Goal: Information Seeking & Learning: Learn about a topic

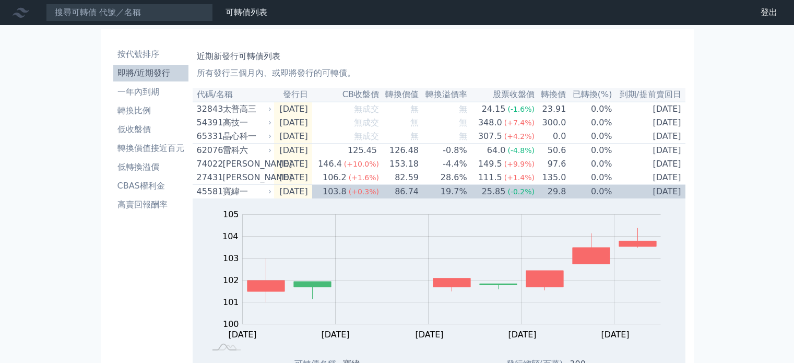
scroll to position [574, 0]
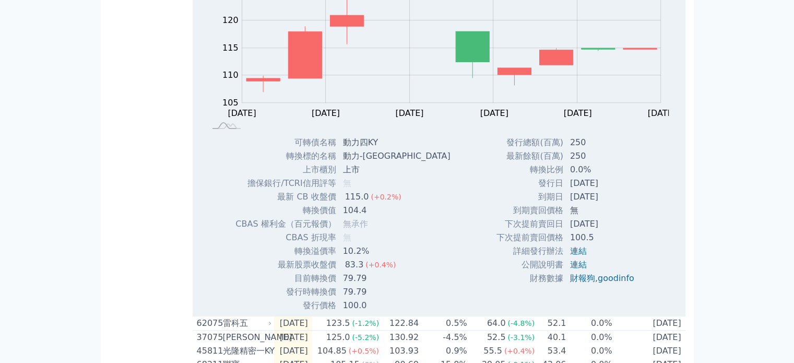
click at [314, 188] on td "擔保銀行/TCRI信用評等" at bounding box center [285, 183] width 101 height 14
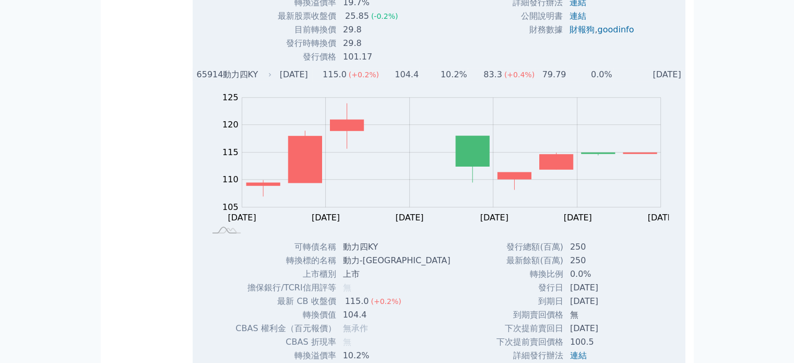
click at [310, 81] on td "[DATE]" at bounding box center [293, 75] width 38 height 14
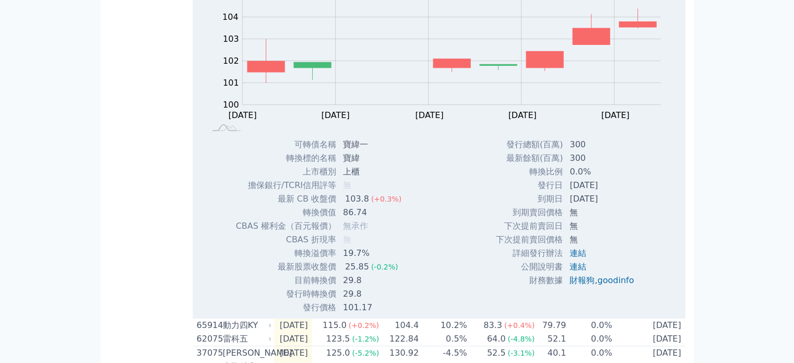
scroll to position [157, 0]
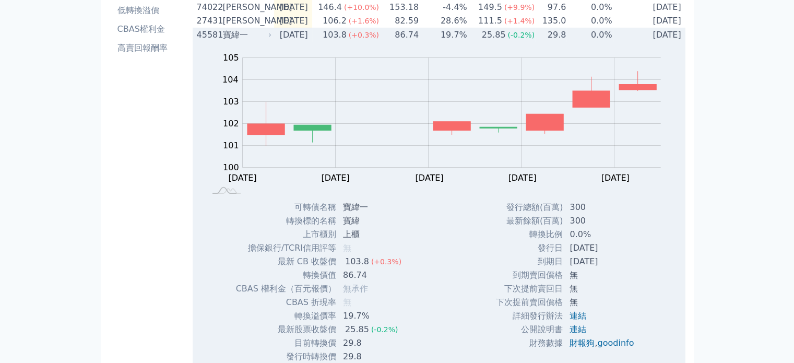
click at [310, 39] on td "[DATE]" at bounding box center [293, 35] width 38 height 14
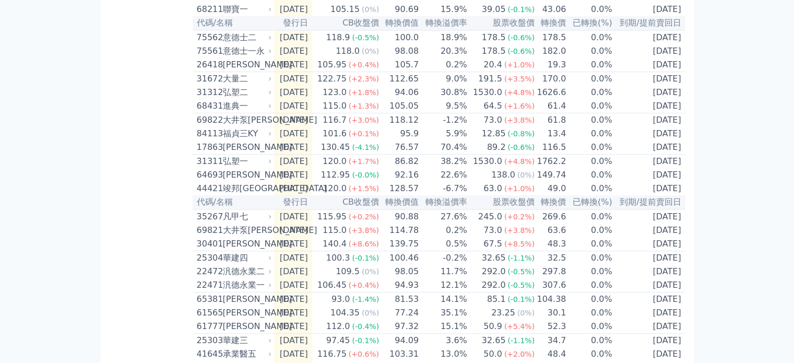
scroll to position [421, 0]
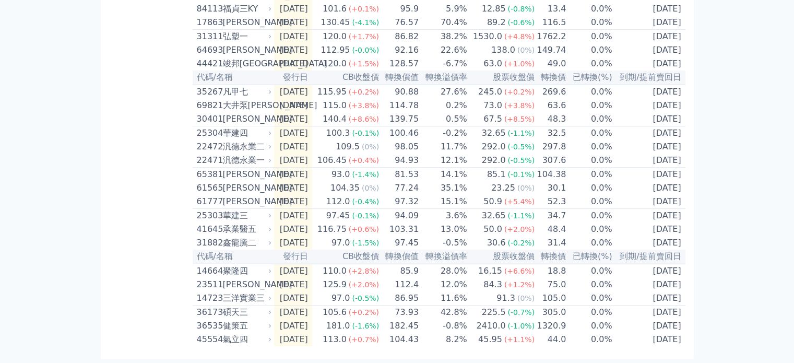
click at [154, 218] on div "按代號排序 即將/近期發行 一年內到期 轉換比例 低收盤價 轉換價值接近百元 低轉換溢價 CBAS權利金 高賣回報酬率" at bounding box center [151, 6] width 84 height 680
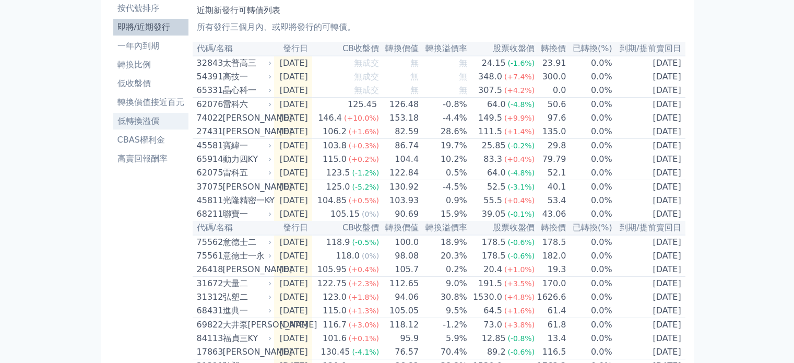
scroll to position [0, 0]
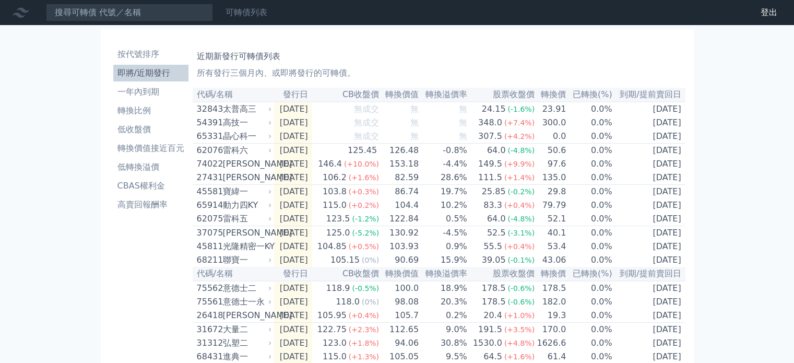
click at [252, 11] on link "可轉債列表" at bounding box center [246, 12] width 42 height 10
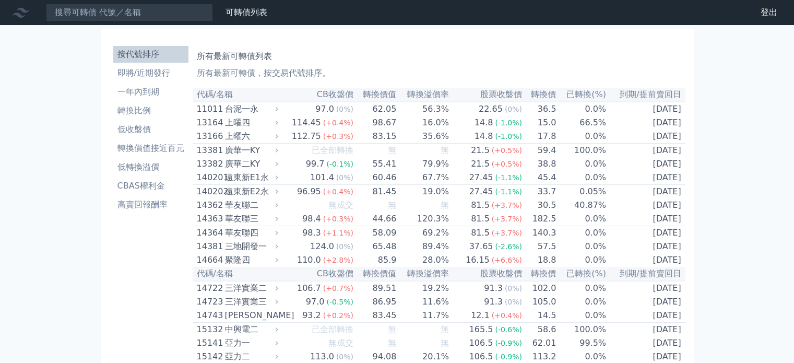
click at [670, 96] on th "到期/提前賣回日" at bounding box center [645, 95] width 79 height 14
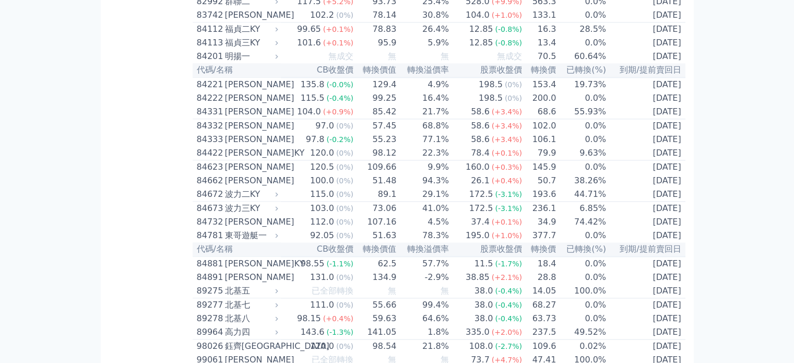
scroll to position [5572, 0]
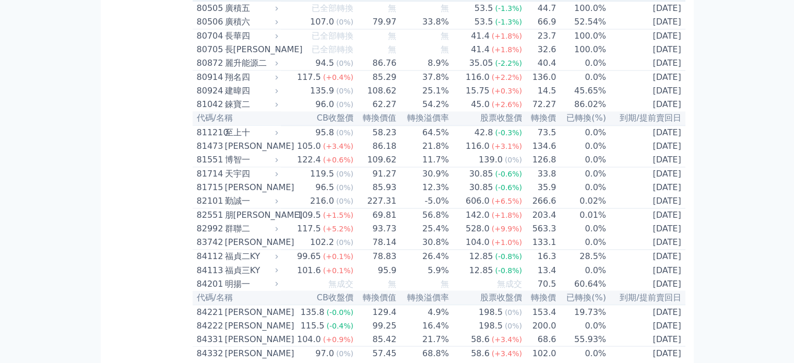
scroll to position [5624, 0]
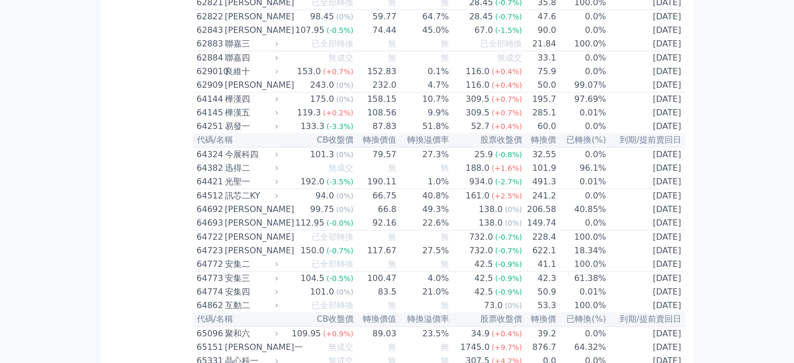
scroll to position [4215, 0]
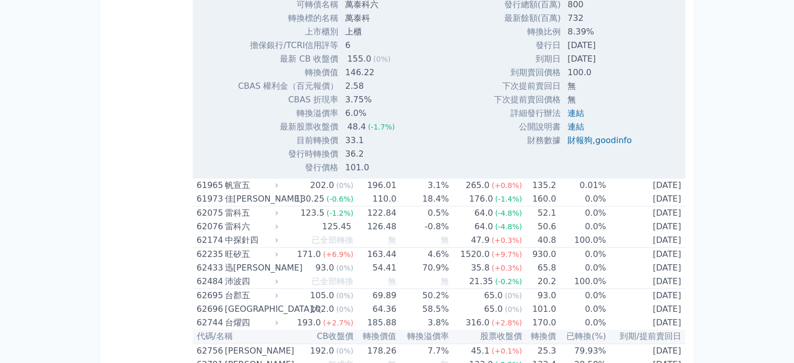
scroll to position [4267, 0]
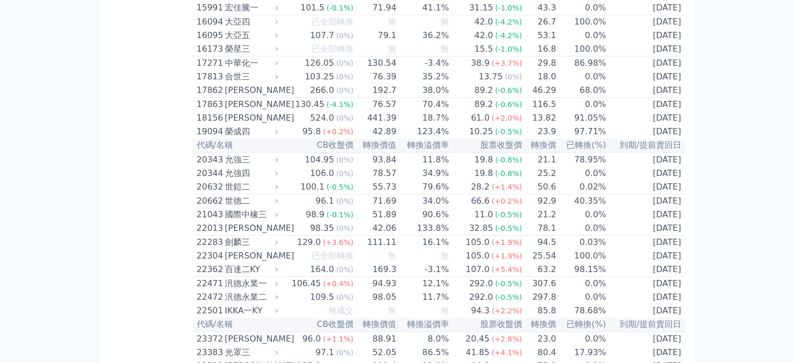
scroll to position [405, 0]
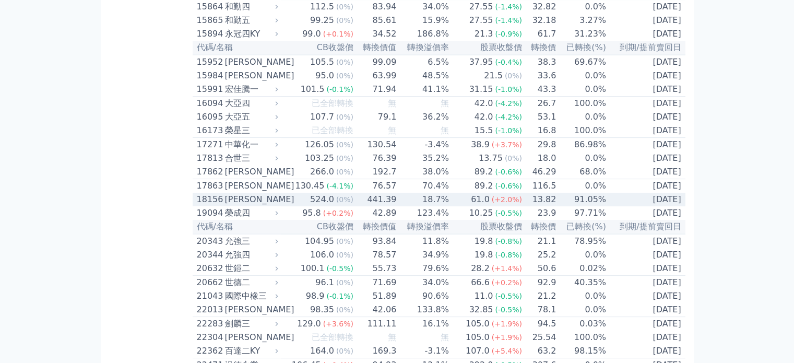
click at [228, 206] on div "[PERSON_NAME]" at bounding box center [250, 199] width 51 height 13
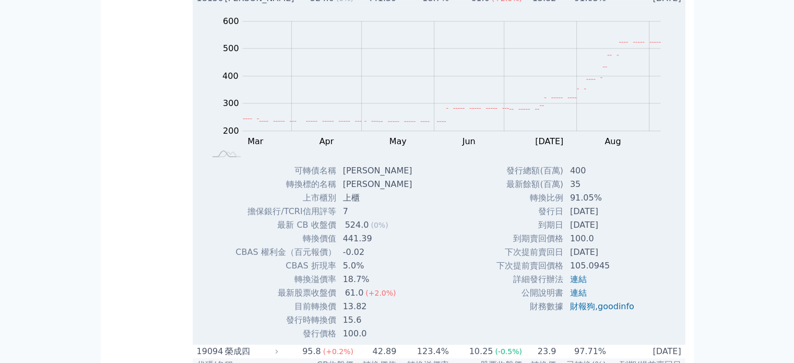
scroll to position [666, 0]
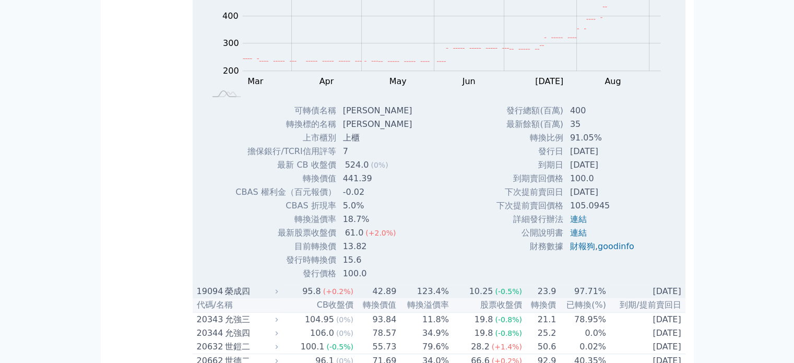
click at [252, 297] on div "榮成四" at bounding box center [250, 291] width 51 height 13
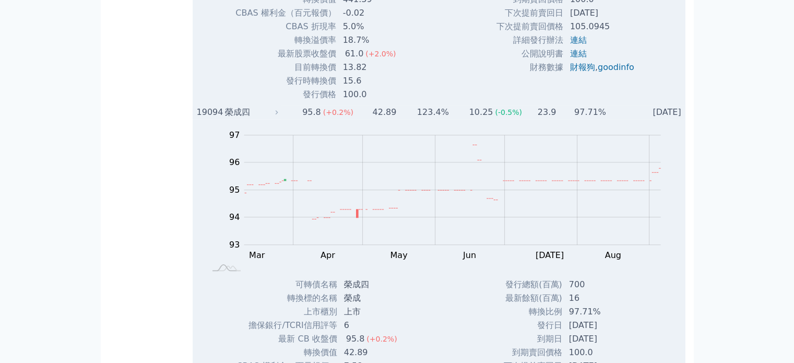
scroll to position [770, 0]
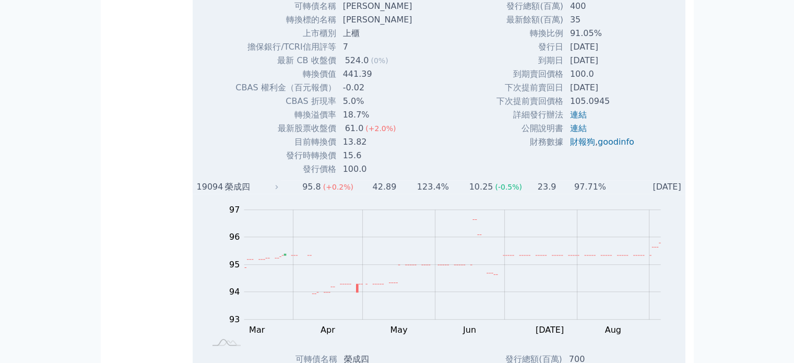
click at [257, 193] on div "榮成四" at bounding box center [250, 187] width 51 height 13
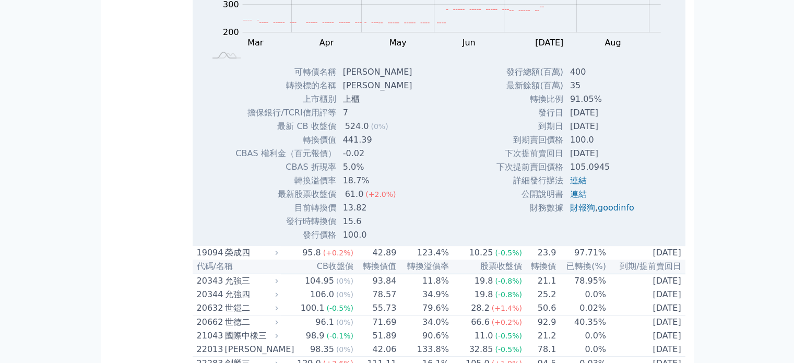
scroll to position [562, 0]
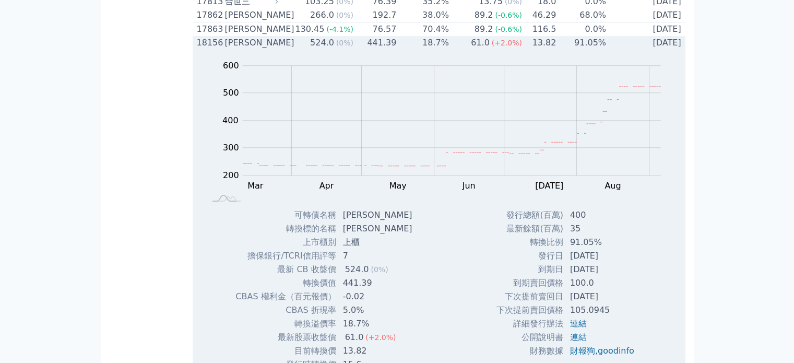
click at [256, 49] on div "[PERSON_NAME]" at bounding box center [250, 43] width 51 height 13
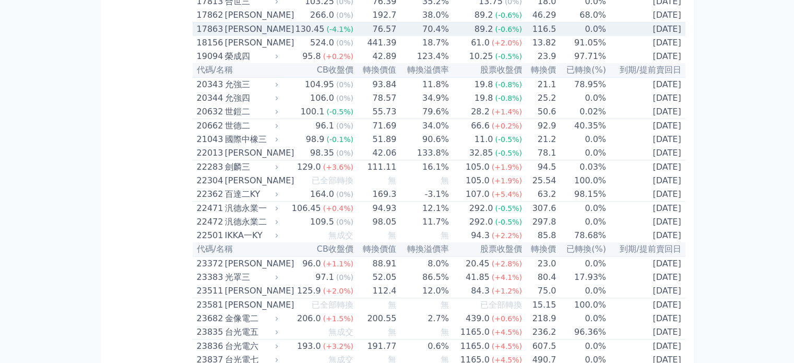
click at [255, 35] on div "[PERSON_NAME]" at bounding box center [250, 29] width 51 height 13
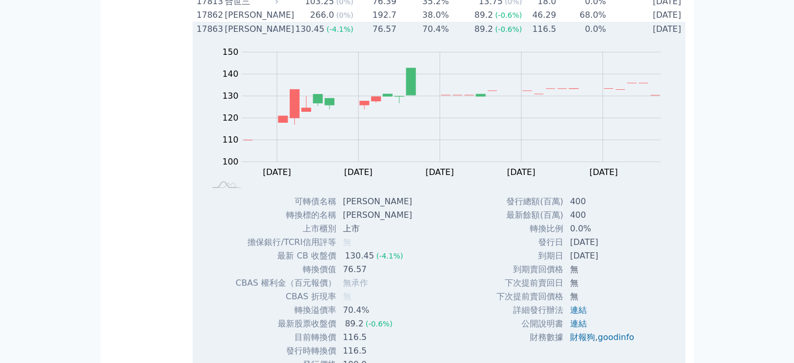
click at [260, 35] on div "[PERSON_NAME]" at bounding box center [250, 29] width 51 height 13
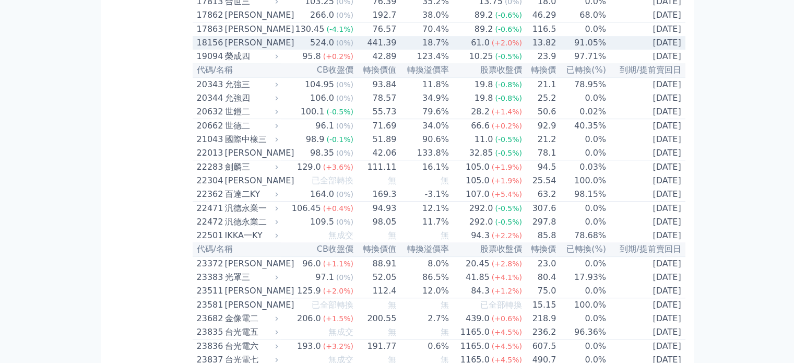
click at [253, 49] on div "[PERSON_NAME]" at bounding box center [250, 43] width 51 height 13
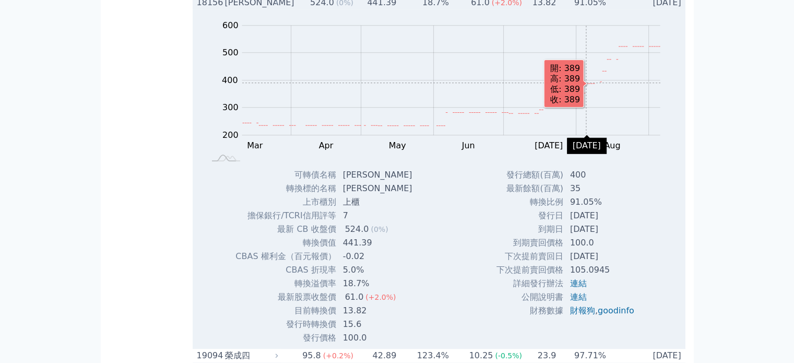
scroll to position [614, 0]
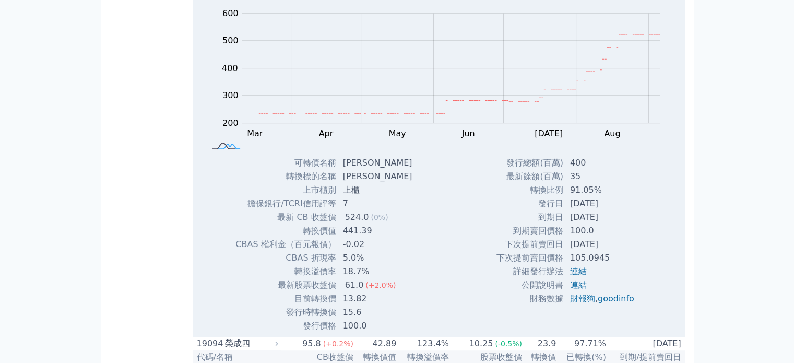
click at [224, 152] on rect at bounding box center [226, 146] width 34 height 11
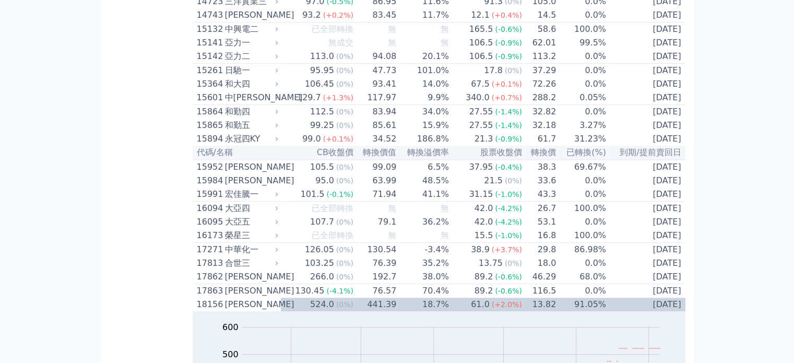
scroll to position [0, 0]
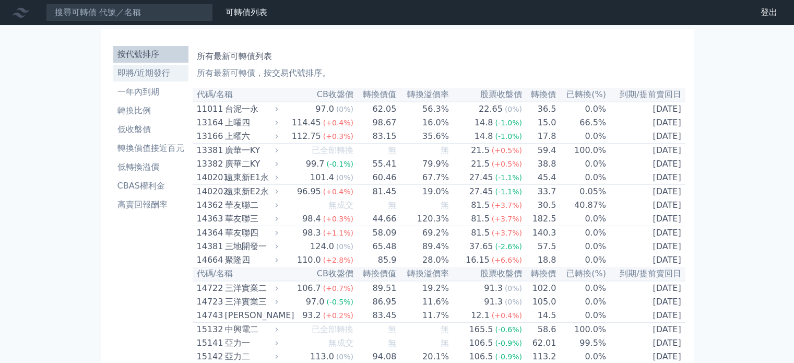
click at [157, 77] on li "即將/近期發行" at bounding box center [150, 73] width 75 height 13
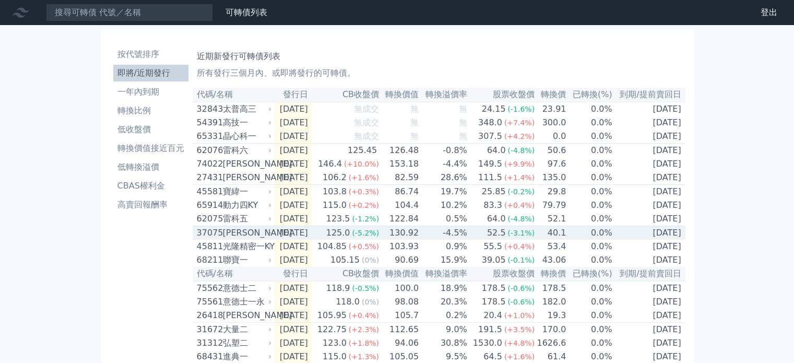
click at [239, 239] on div "[PERSON_NAME]" at bounding box center [246, 233] width 47 height 13
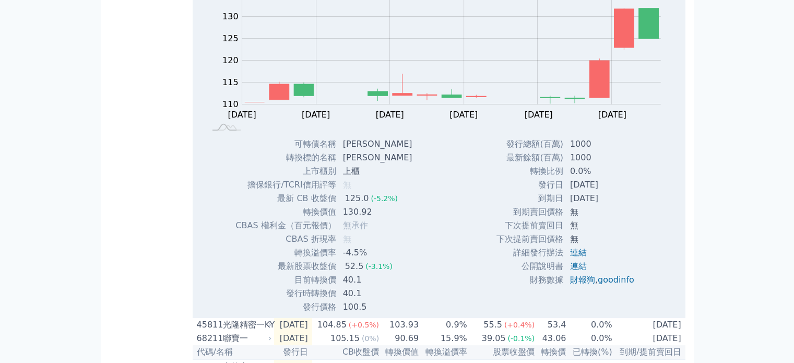
scroll to position [52, 0]
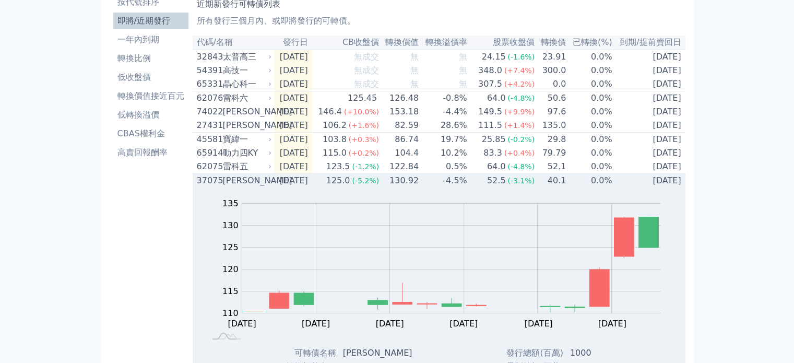
click at [238, 187] on div "[PERSON_NAME]" at bounding box center [246, 180] width 47 height 13
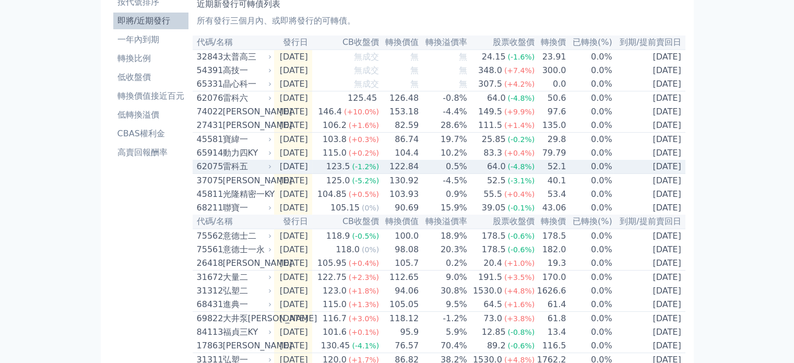
click at [240, 173] on div "雷科五" at bounding box center [246, 166] width 47 height 13
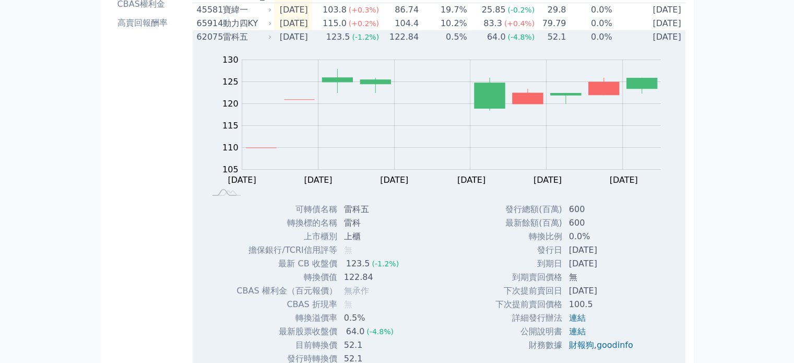
scroll to position [104, 0]
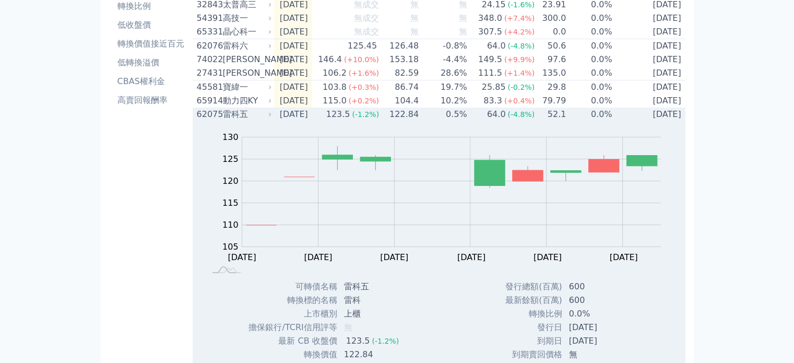
click at [238, 121] on div "雷科五" at bounding box center [246, 114] width 47 height 13
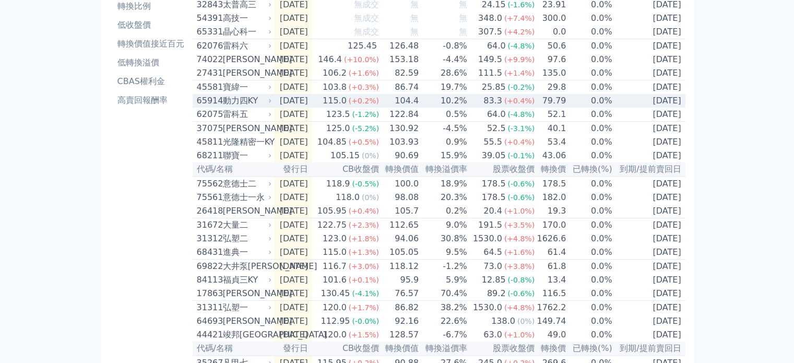
click at [240, 107] on div "動力四KY" at bounding box center [246, 100] width 47 height 13
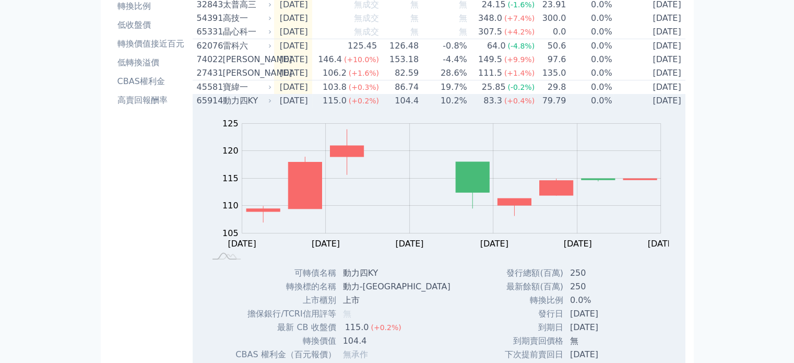
click at [240, 107] on div "動力四KY" at bounding box center [246, 100] width 47 height 13
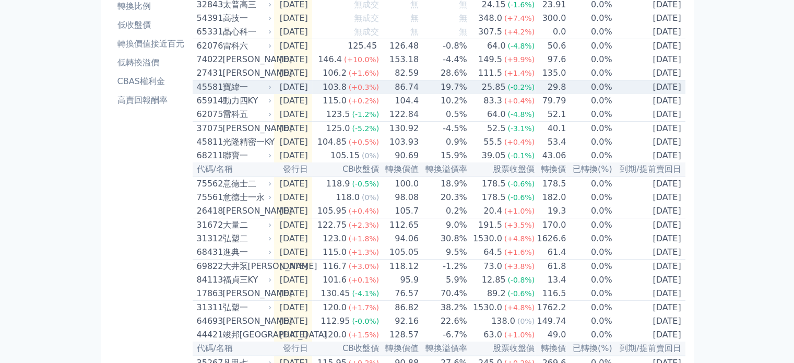
click at [239, 93] on div "寶緯一" at bounding box center [246, 87] width 47 height 13
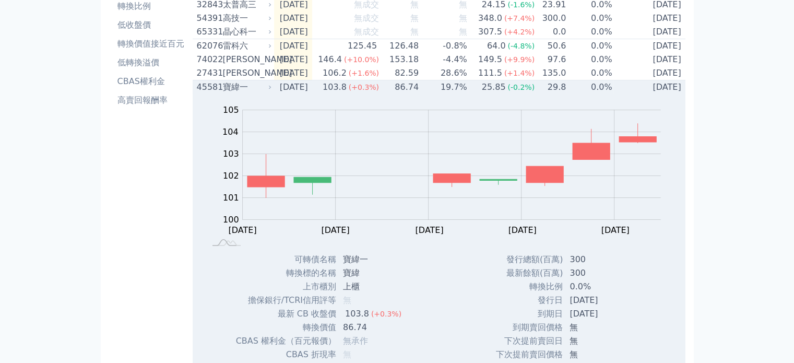
click at [239, 93] on div "寶緯一" at bounding box center [246, 87] width 47 height 13
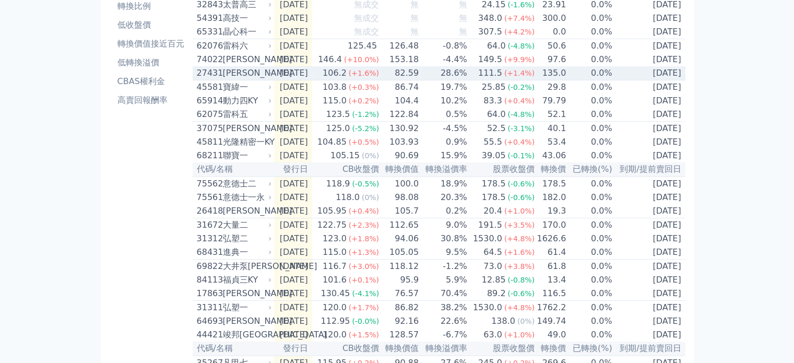
click at [235, 78] on div "[PERSON_NAME]" at bounding box center [246, 73] width 47 height 13
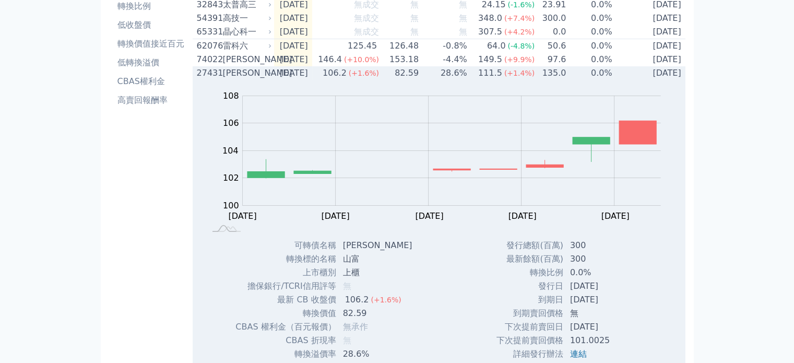
click at [235, 78] on div "[PERSON_NAME]" at bounding box center [246, 73] width 47 height 13
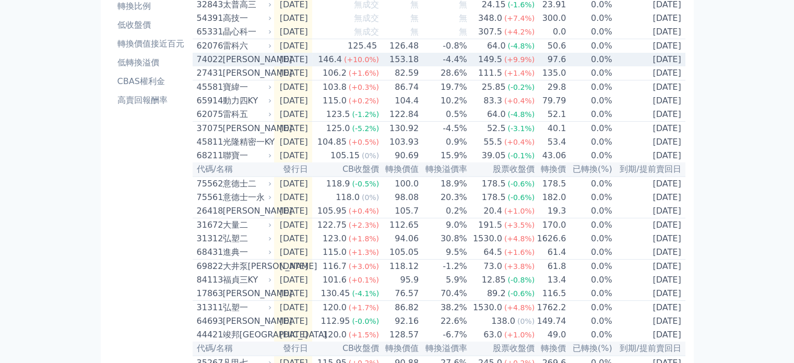
click at [235, 60] on div "[PERSON_NAME]" at bounding box center [246, 59] width 47 height 13
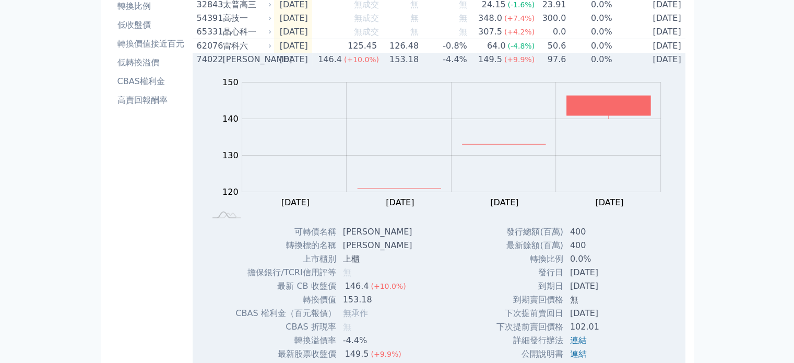
click at [235, 60] on div "[PERSON_NAME]" at bounding box center [246, 59] width 47 height 13
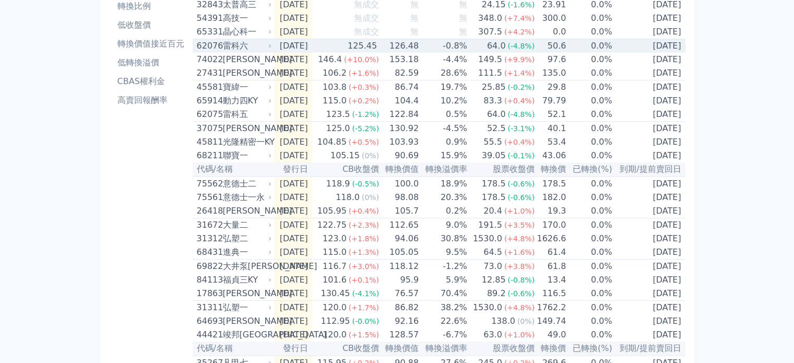
click at [236, 50] on div "雷科六" at bounding box center [246, 46] width 47 height 13
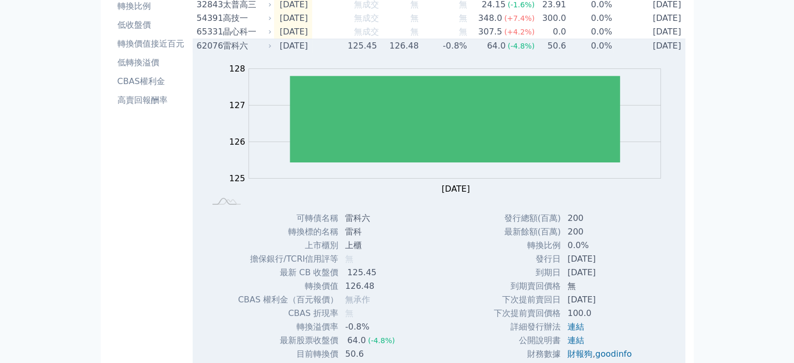
click at [236, 50] on div "雷科六" at bounding box center [246, 46] width 47 height 13
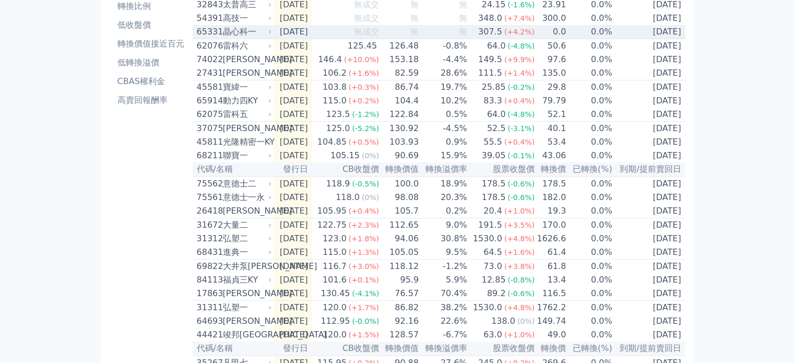
click at [240, 30] on div "晶心科一" at bounding box center [246, 32] width 47 height 13
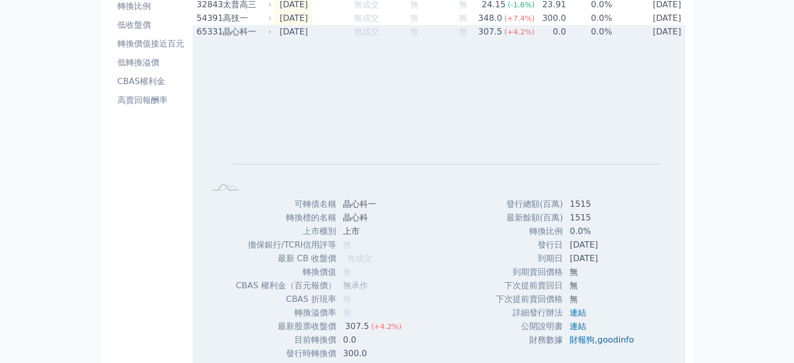
click at [238, 34] on div "晶心科一" at bounding box center [246, 32] width 47 height 13
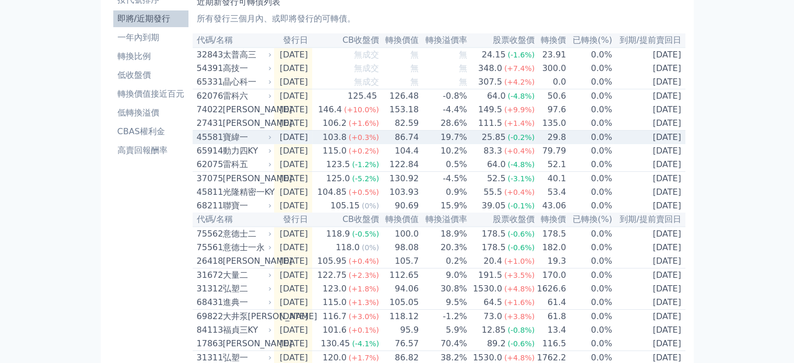
scroll to position [52, 0]
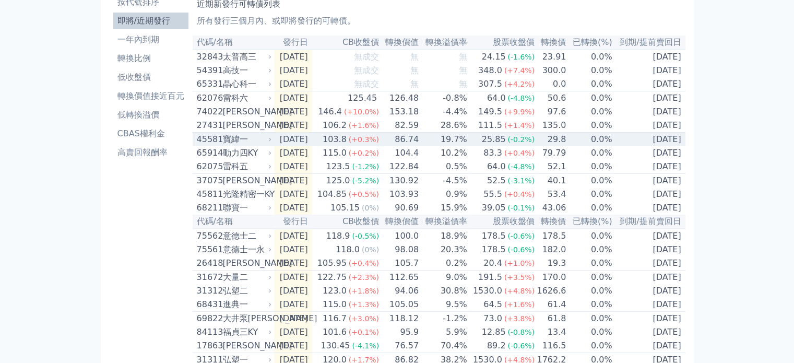
click at [236, 146] on div "寶緯一" at bounding box center [246, 139] width 47 height 13
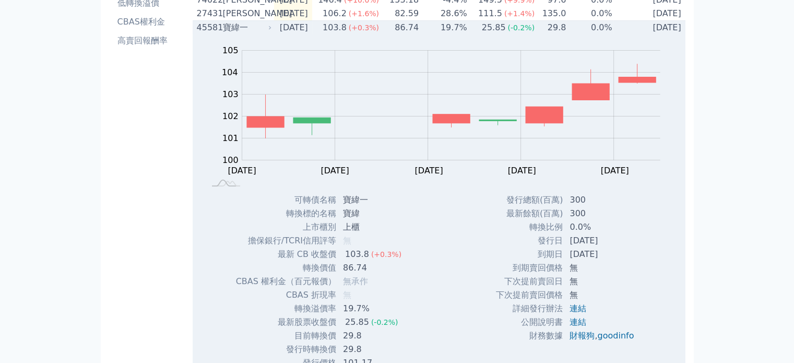
scroll to position [104, 0]
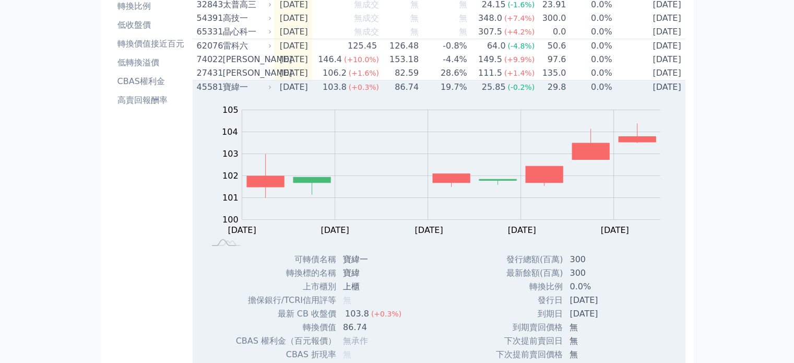
click at [241, 93] on div "寶緯一" at bounding box center [246, 87] width 47 height 13
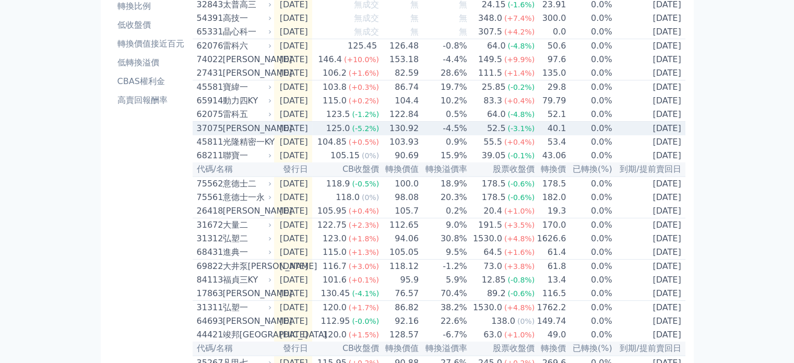
click at [233, 135] on div "[PERSON_NAME]" at bounding box center [246, 128] width 47 height 13
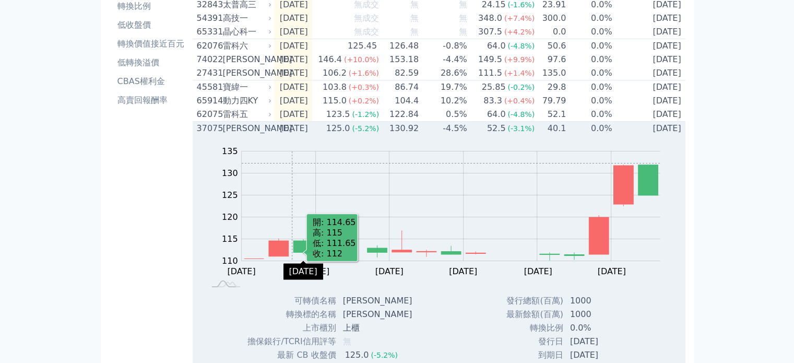
scroll to position [157, 0]
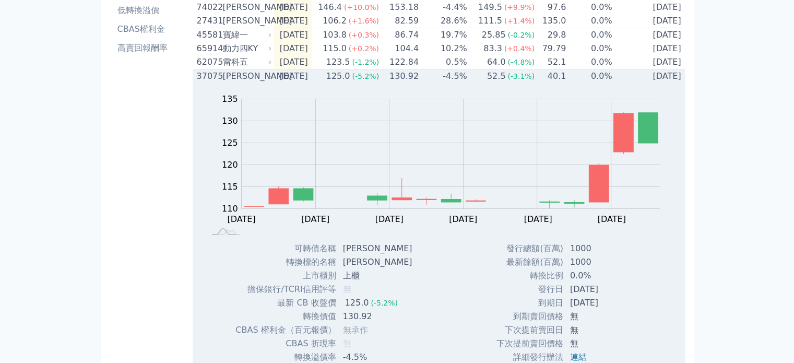
click at [247, 82] on div "[PERSON_NAME]" at bounding box center [246, 76] width 47 height 13
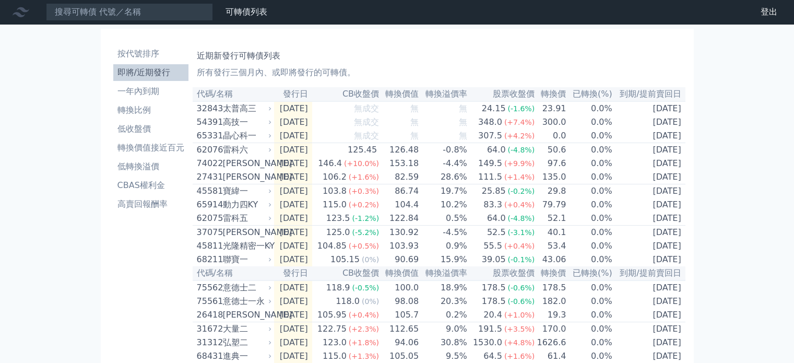
scroll to position [0, 0]
click at [146, 54] on li "按代號排序" at bounding box center [150, 54] width 75 height 13
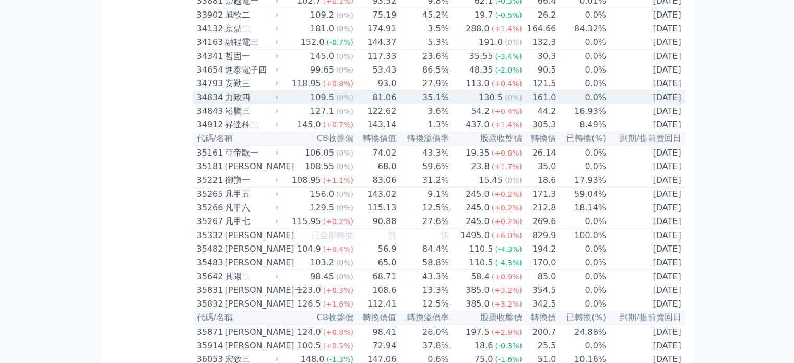
scroll to position [2244, 0]
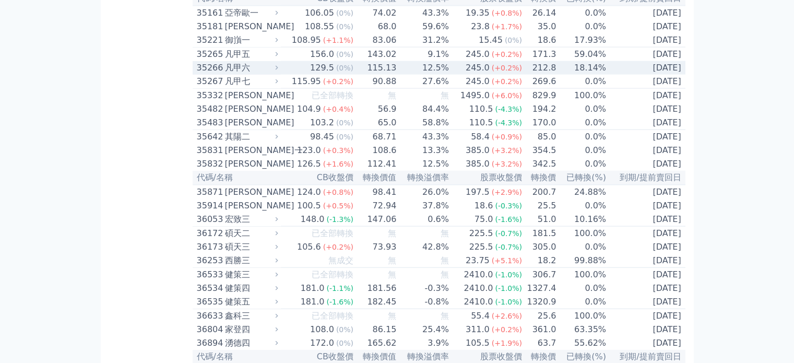
click at [243, 74] on div "凡甲六" at bounding box center [250, 68] width 51 height 13
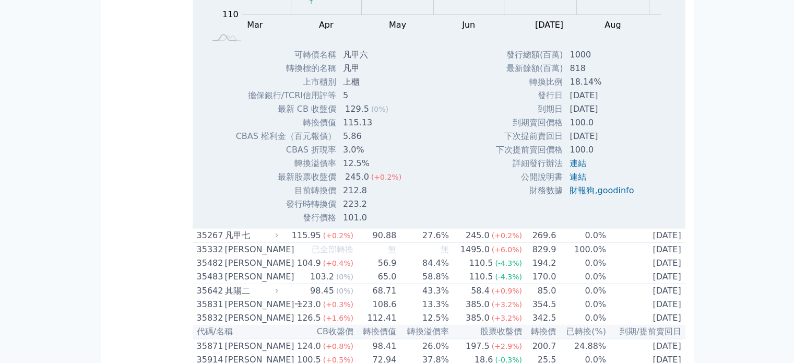
scroll to position [2453, 0]
